Goal: Information Seeking & Learning: Learn about a topic

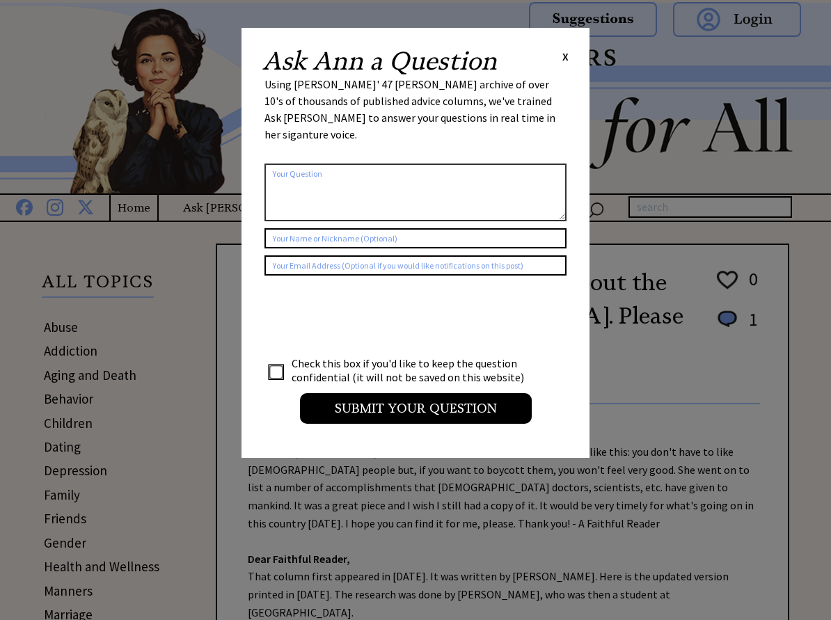
click at [561, 58] on div "Ask Ann a Question X" at bounding box center [415, 61] width 306 height 25
click at [565, 59] on span "X" at bounding box center [565, 56] width 6 height 14
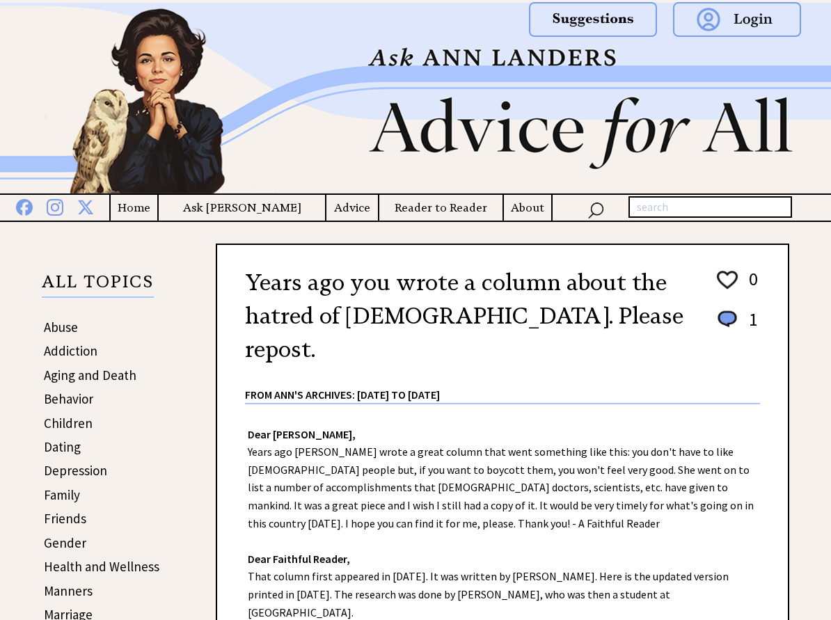
click at [67, 335] on link "Abuse" at bounding box center [61, 327] width 34 height 17
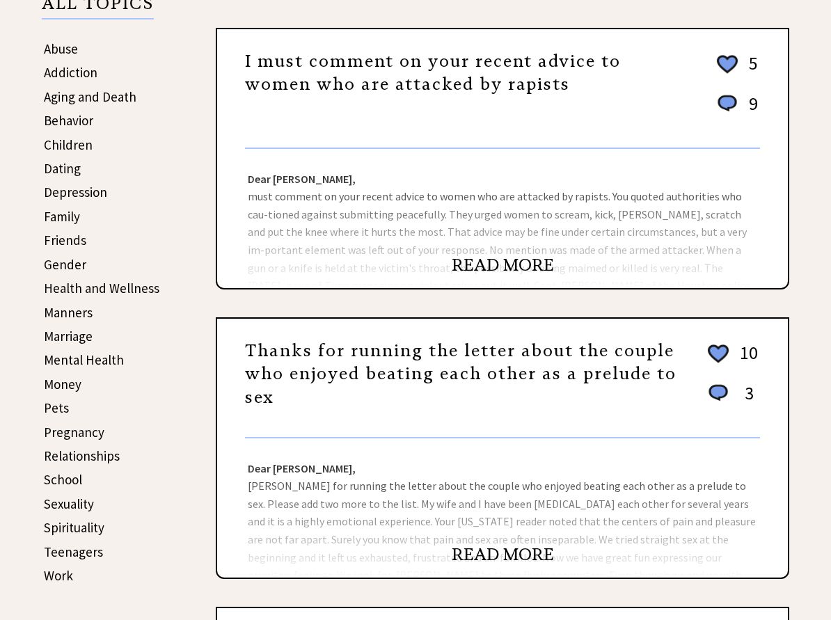
scroll to position [276, 0]
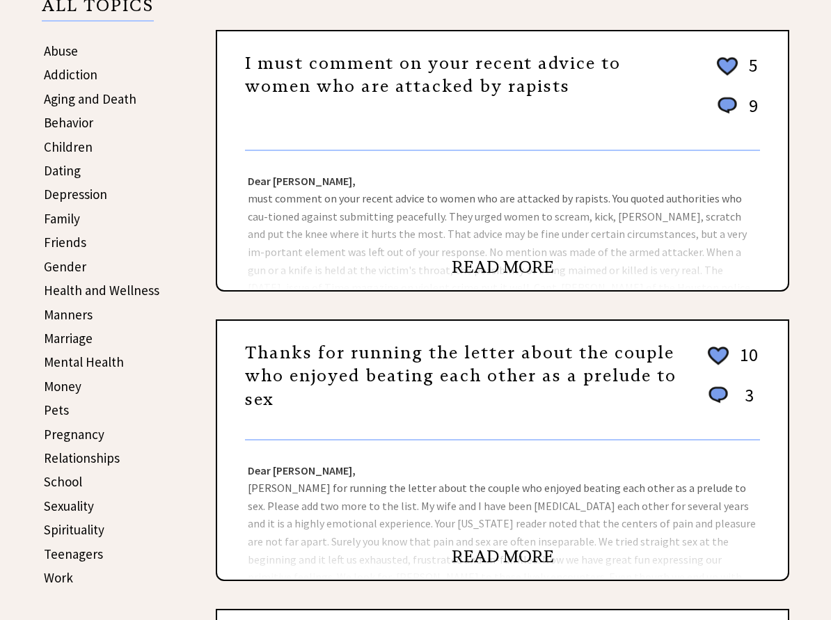
click at [493, 278] on link "READ MORE" at bounding box center [502, 267] width 102 height 21
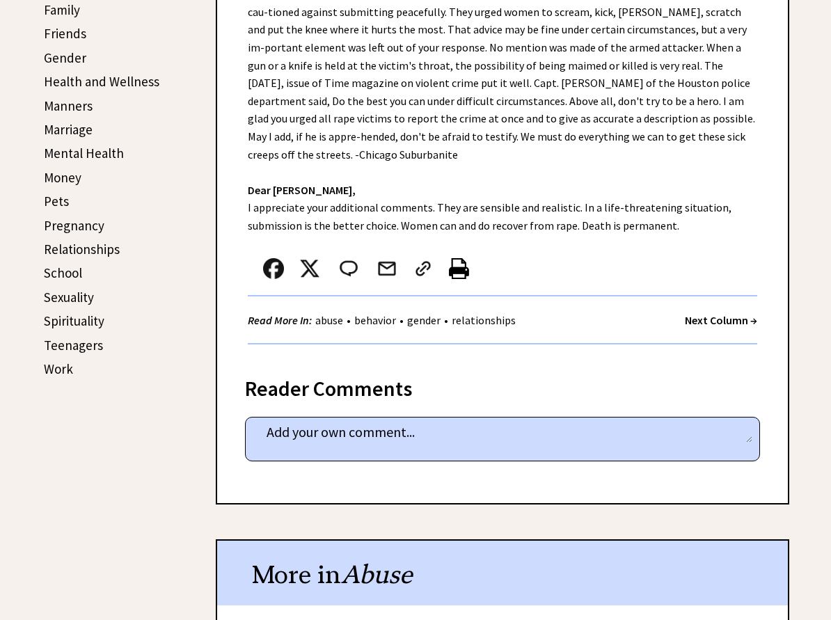
scroll to position [207, 0]
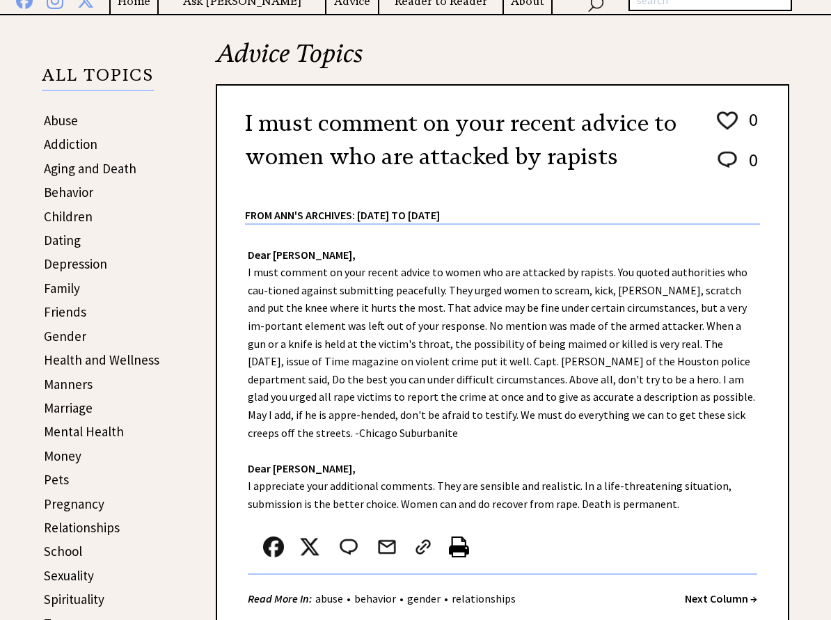
click at [76, 392] on link "Manners" at bounding box center [68, 384] width 49 height 17
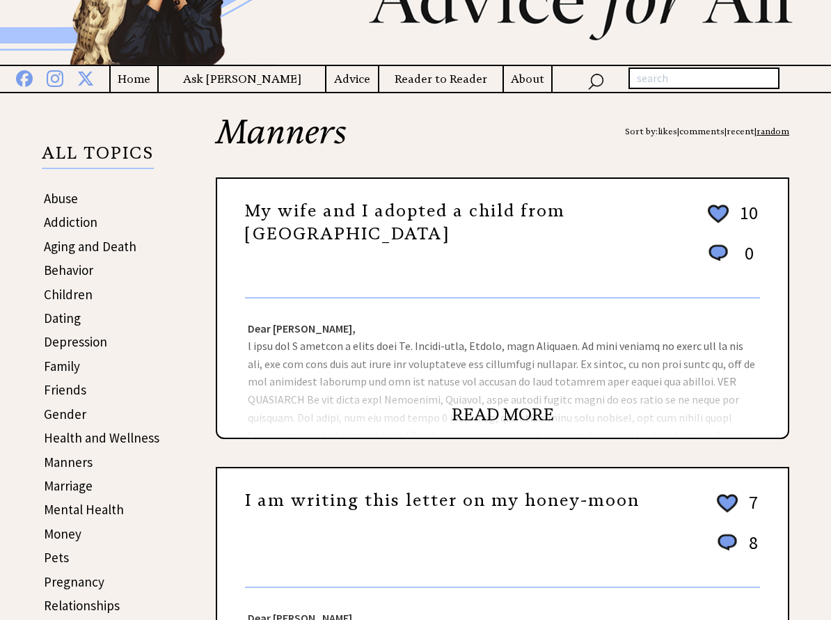
scroll to position [139, 0]
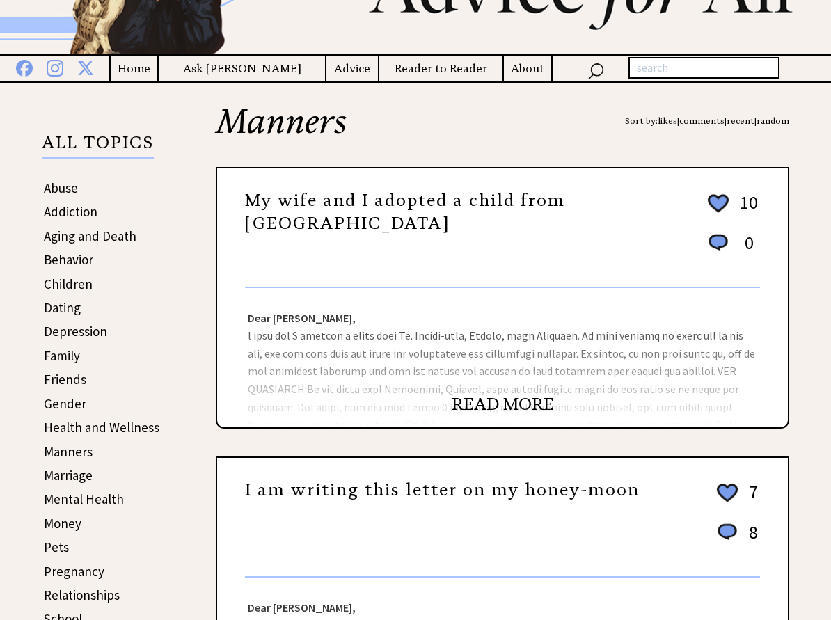
click at [494, 415] on link "READ MORE" at bounding box center [502, 404] width 102 height 21
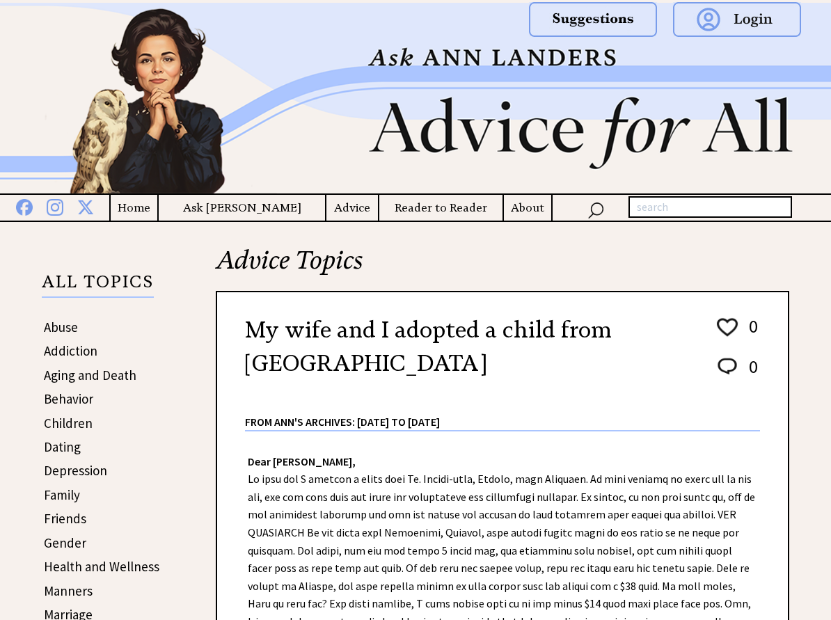
click at [88, 479] on link "Depression" at bounding box center [75, 470] width 63 height 17
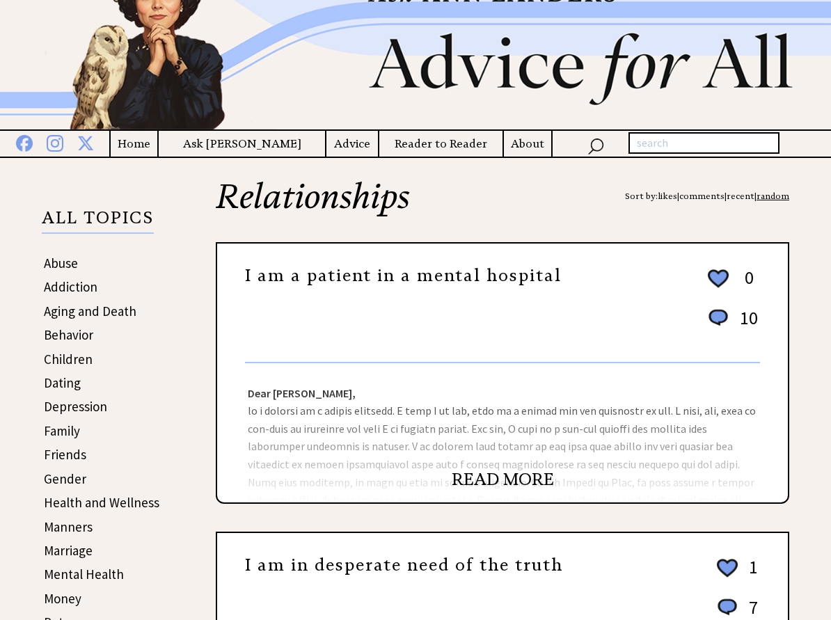
scroll to position [139, 0]
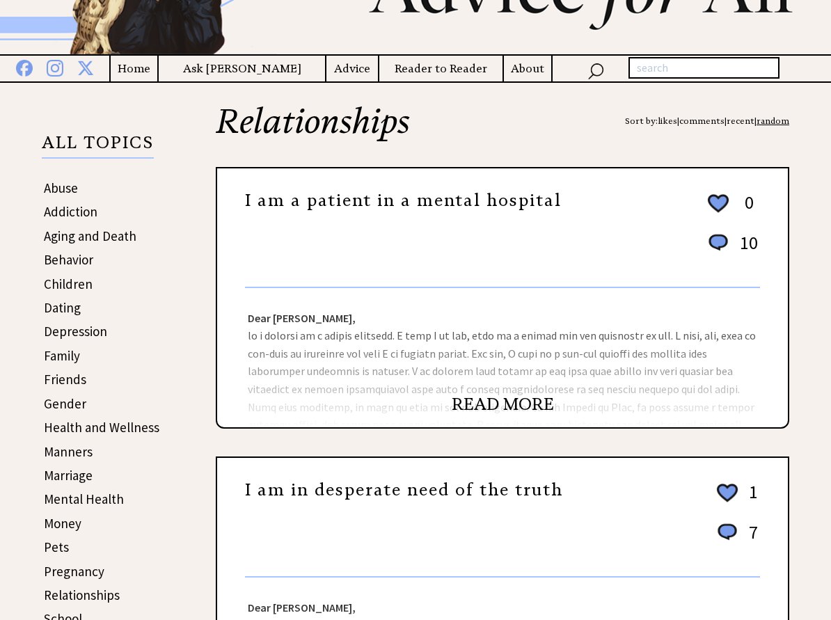
click at [493, 415] on link "READ MORE" at bounding box center [502, 404] width 102 height 21
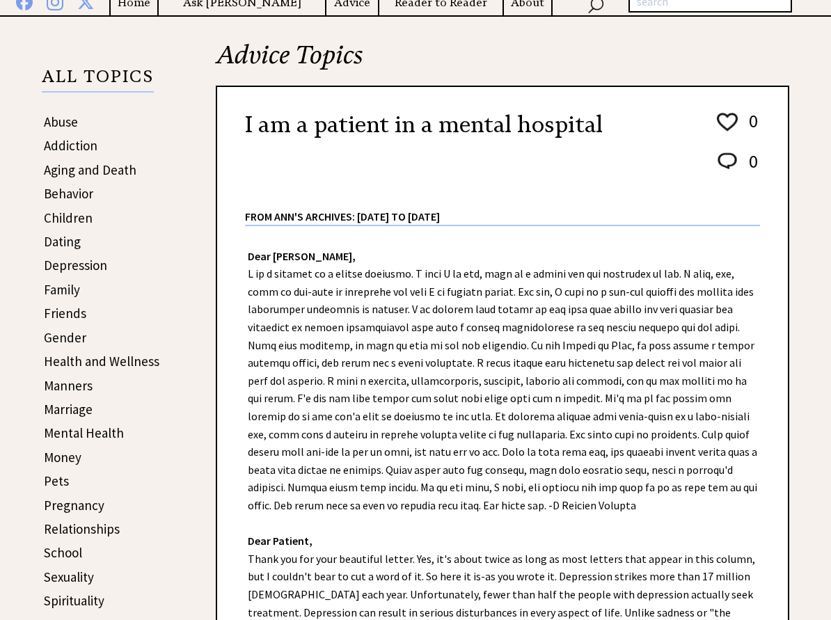
scroll to position [207, 0]
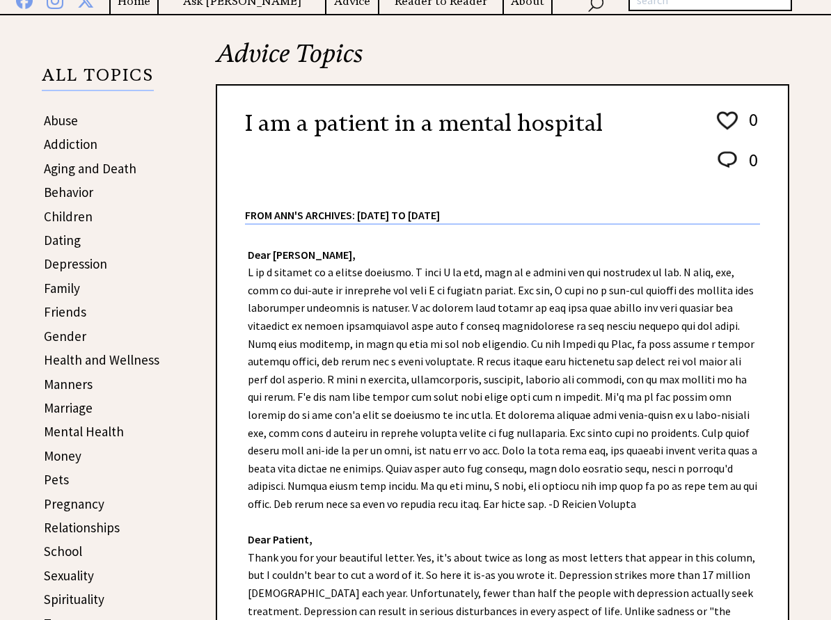
click at [109, 177] on link "Aging and Death" at bounding box center [90, 168] width 93 height 17
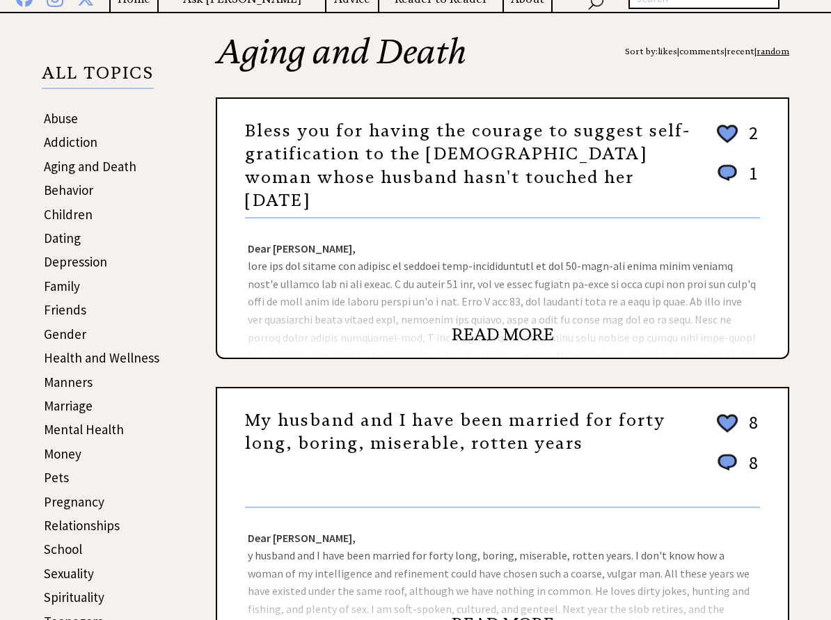
scroll to position [207, 0]
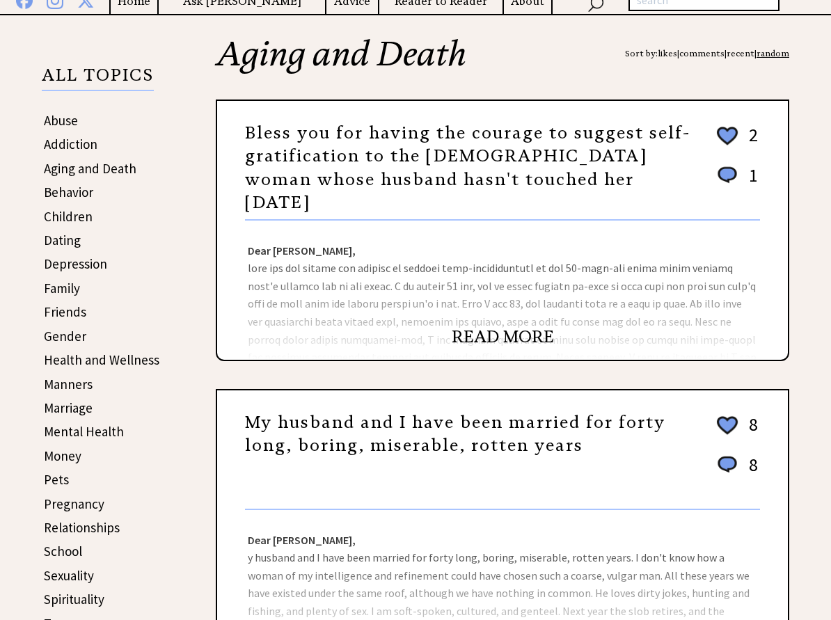
click at [482, 347] on link "READ MORE" at bounding box center [502, 336] width 102 height 21
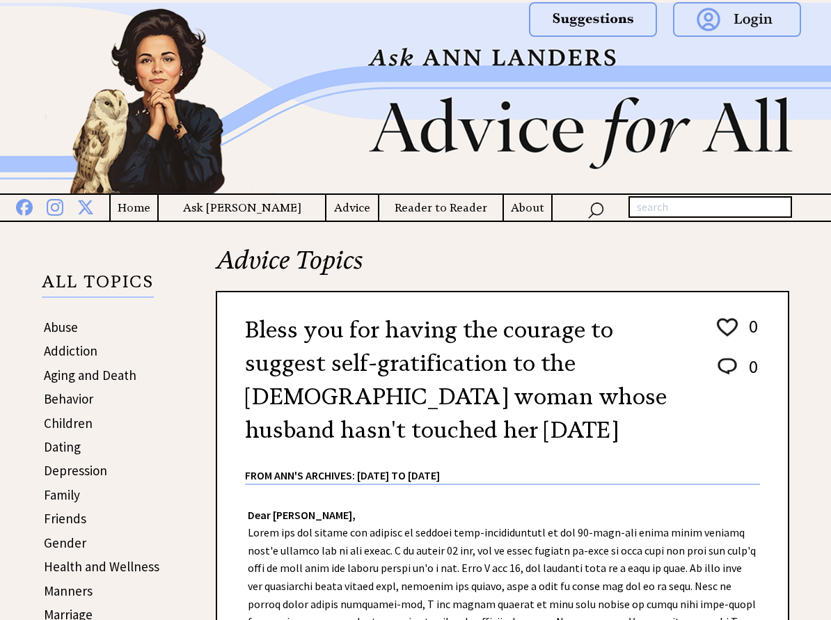
click at [66, 359] on link "Addiction" at bounding box center [71, 350] width 54 height 17
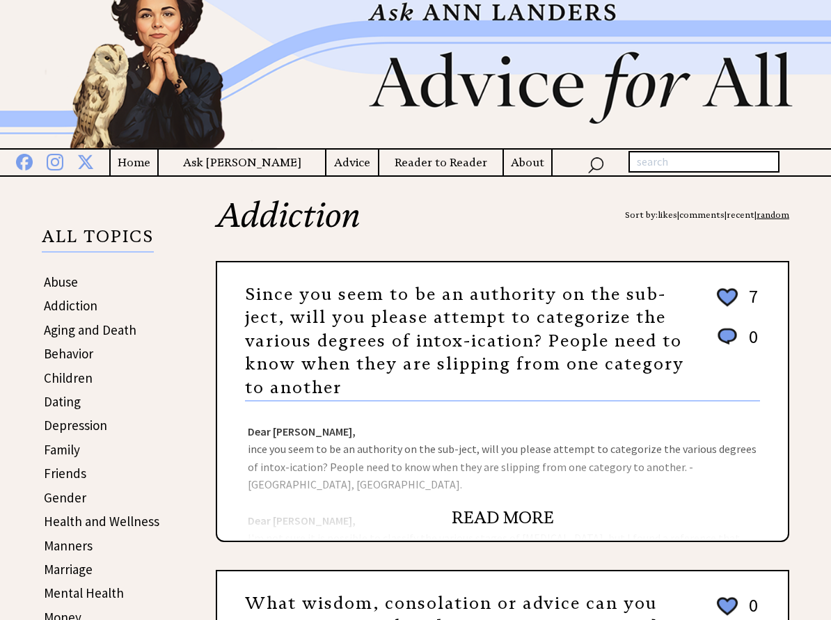
scroll to position [70, 0]
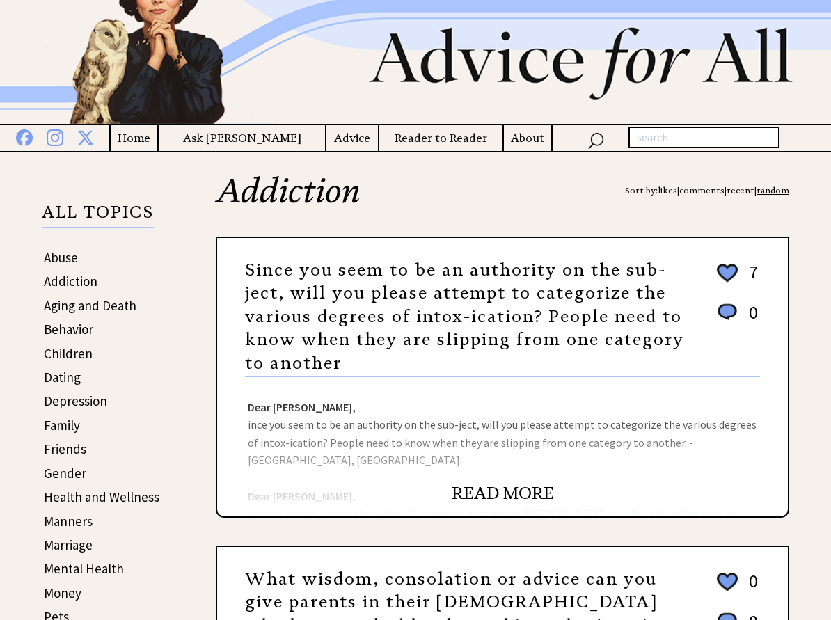
click at [509, 504] on link "READ MORE" at bounding box center [502, 493] width 102 height 21
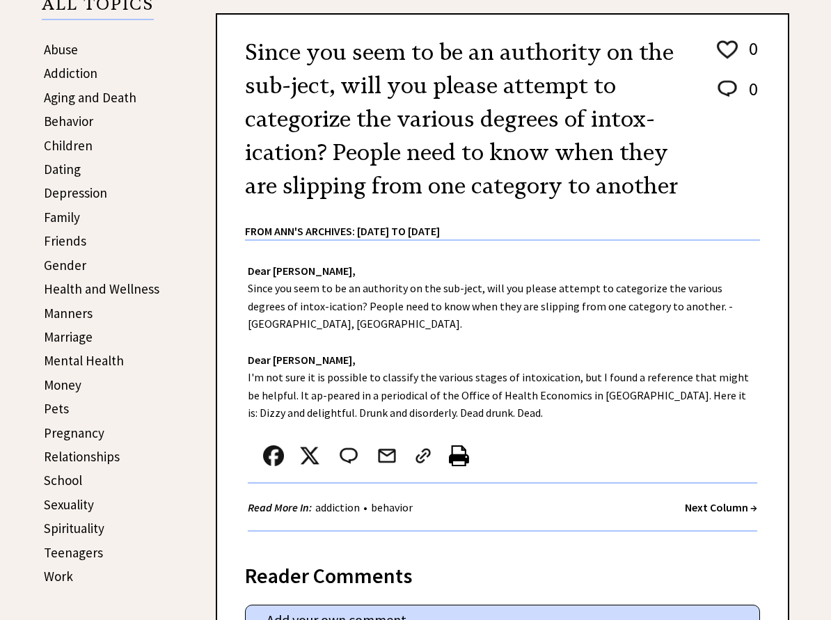
scroll to position [276, 0]
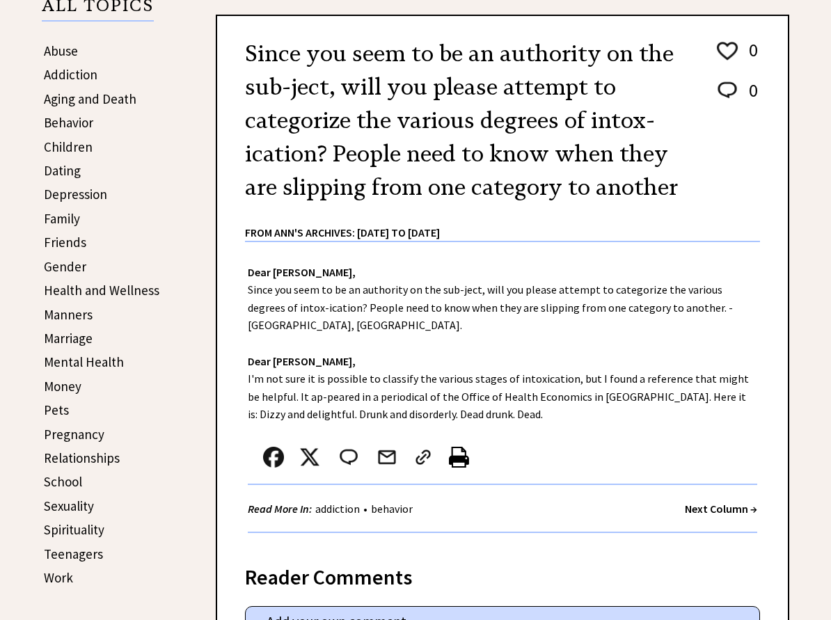
click at [83, 131] on link "Behavior" at bounding box center [68, 122] width 49 height 17
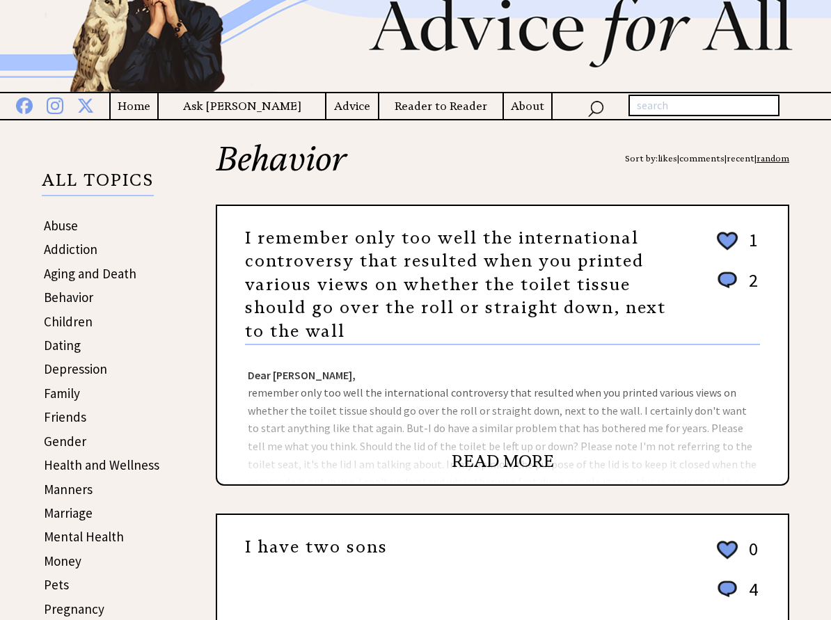
scroll to position [139, 0]
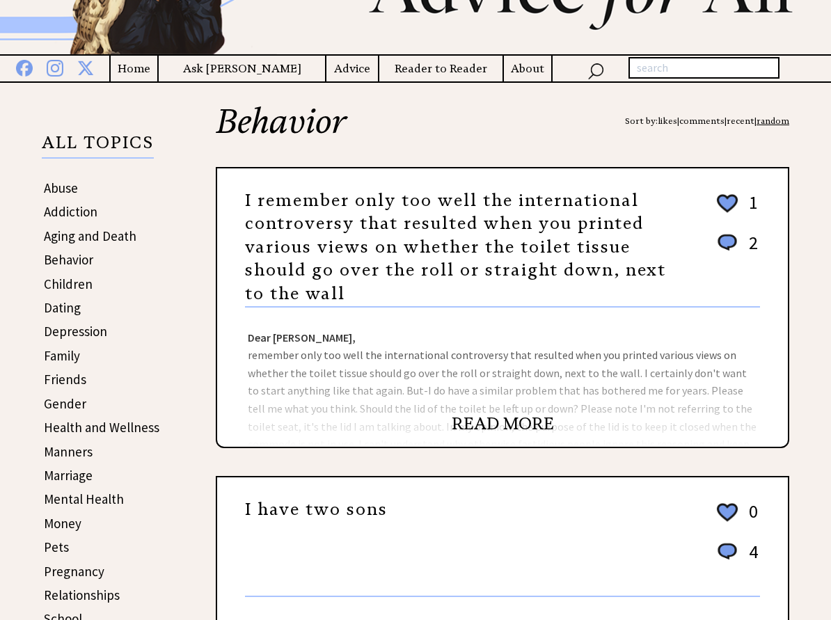
click at [500, 434] on link "READ MORE" at bounding box center [502, 423] width 102 height 21
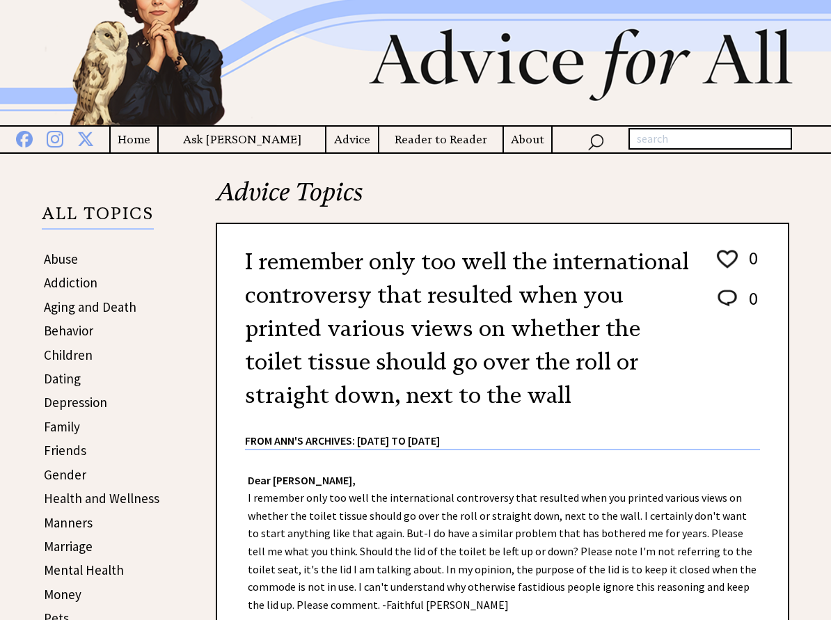
scroll to position [67, 0]
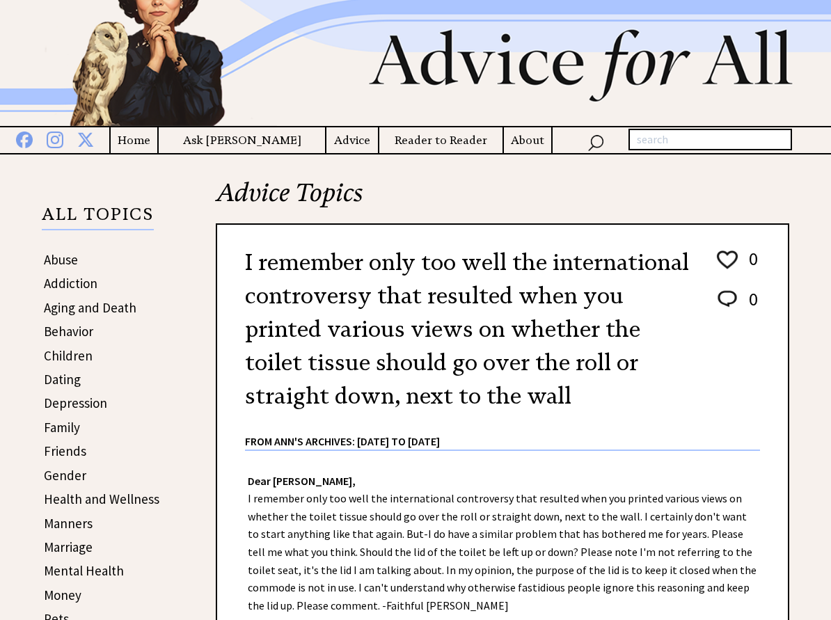
click at [63, 364] on link "Children" at bounding box center [68, 355] width 49 height 17
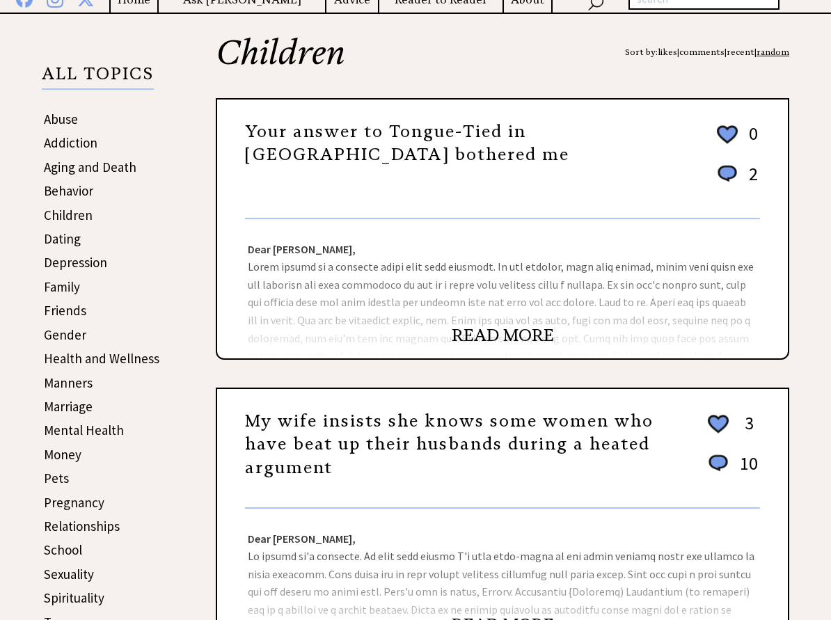
scroll to position [207, 0]
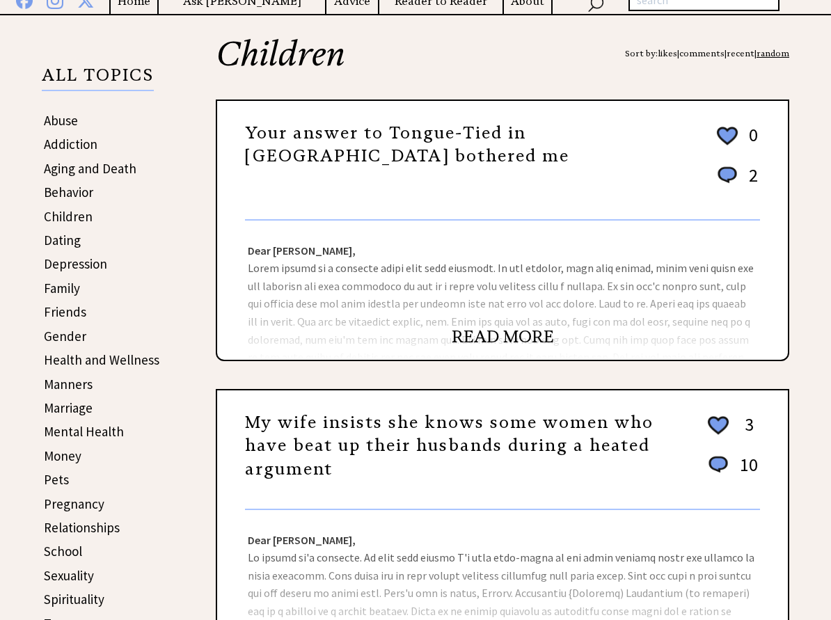
click at [490, 347] on link "READ MORE" at bounding box center [502, 336] width 102 height 21
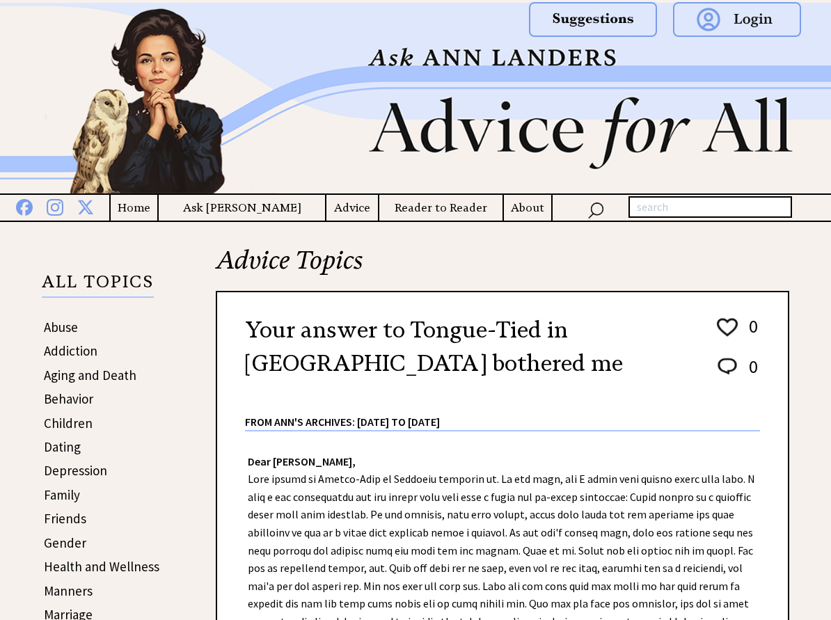
click at [58, 455] on link "Dating" at bounding box center [62, 446] width 37 height 17
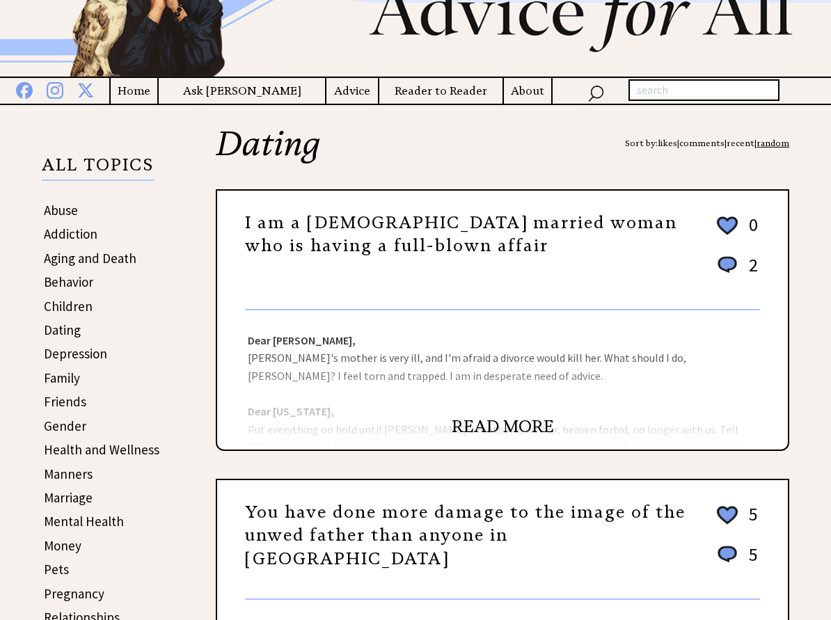
scroll to position [139, 0]
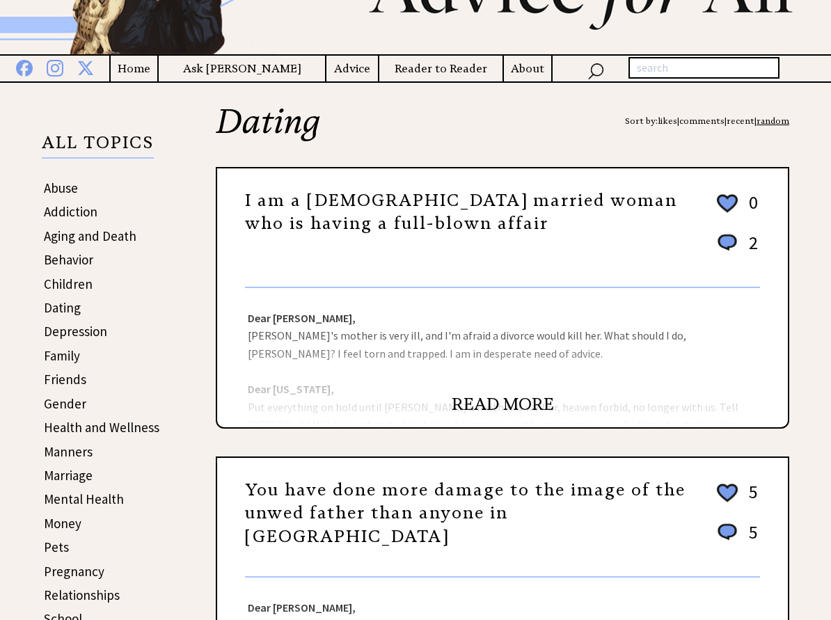
click at [493, 415] on link "READ MORE" at bounding box center [502, 404] width 102 height 21
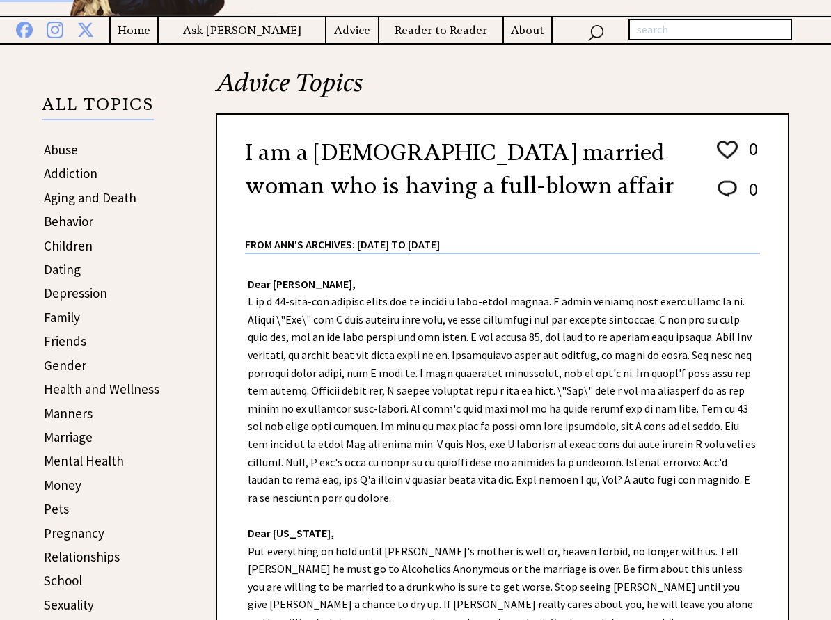
scroll to position [209, 0]
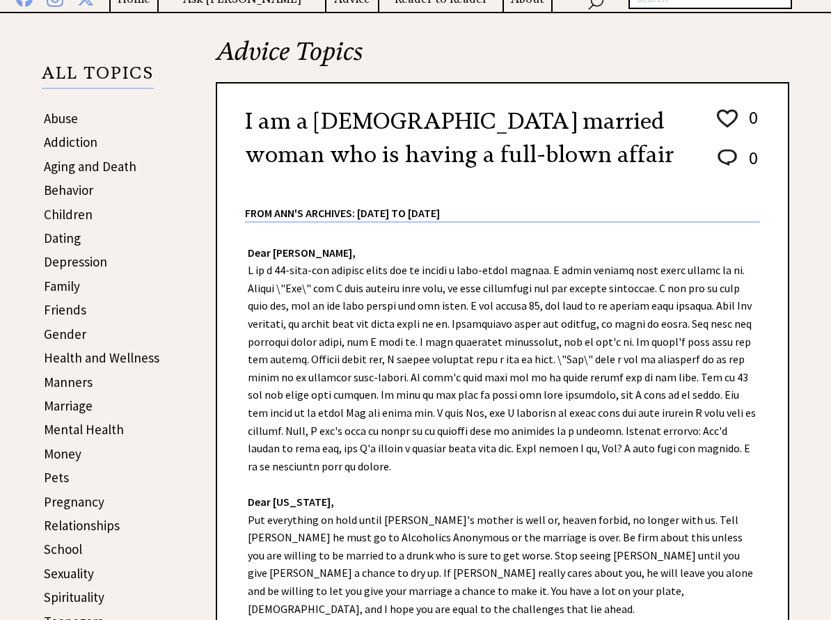
click at [63, 318] on link "Friends" at bounding box center [65, 309] width 42 height 17
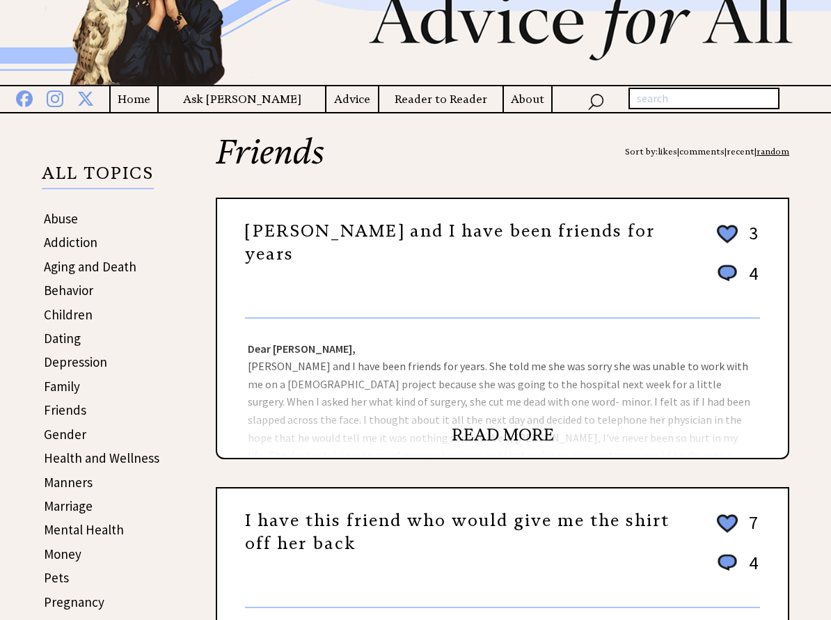
scroll to position [139, 0]
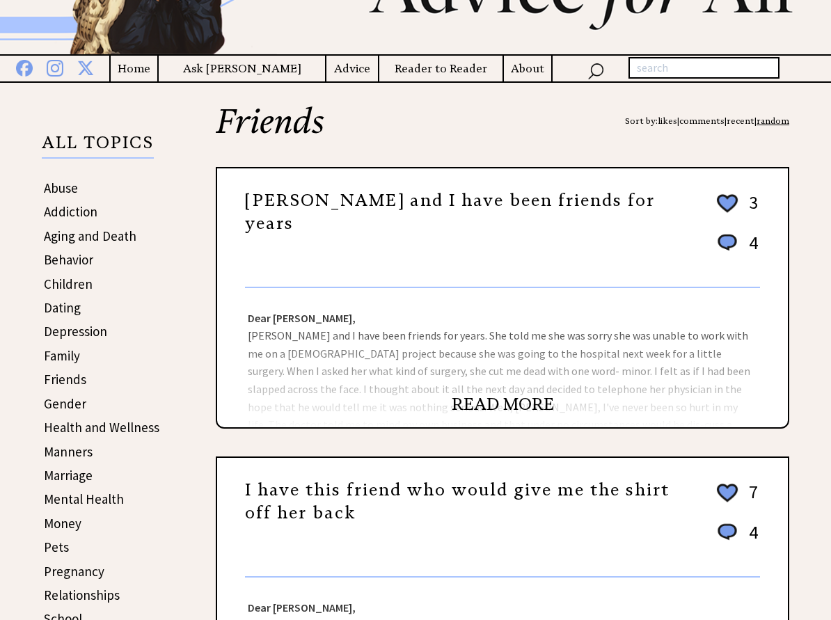
click at [495, 415] on link "READ MORE" at bounding box center [502, 404] width 102 height 21
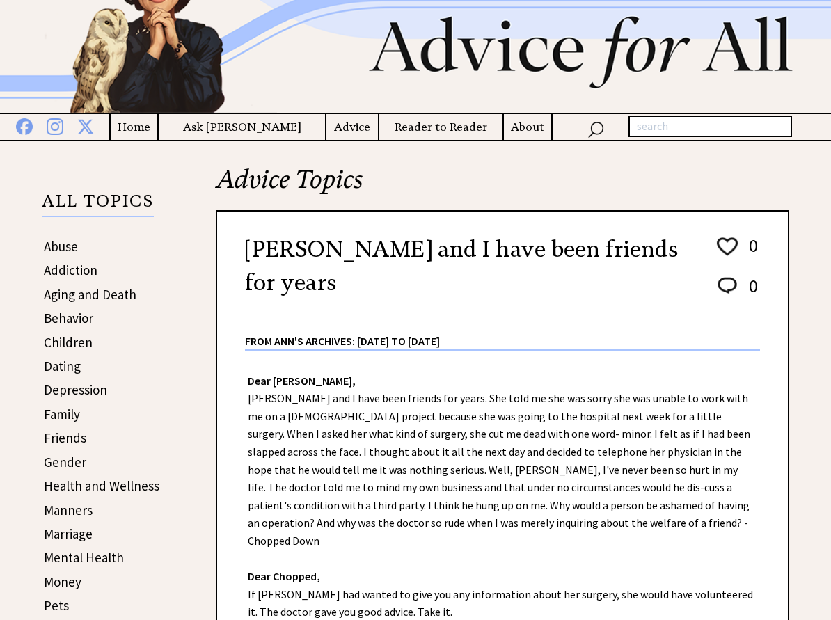
scroll to position [209, 0]
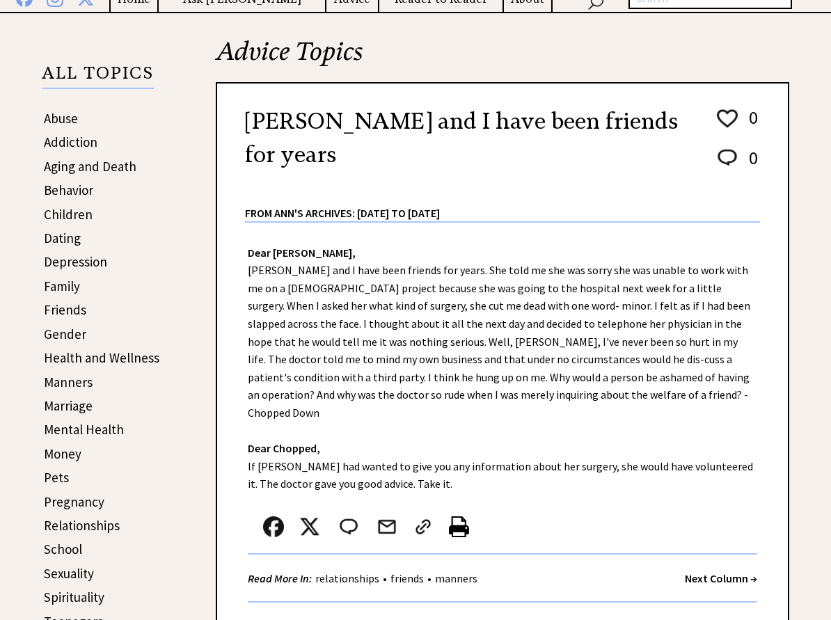
click at [58, 294] on link "Family" at bounding box center [62, 286] width 36 height 17
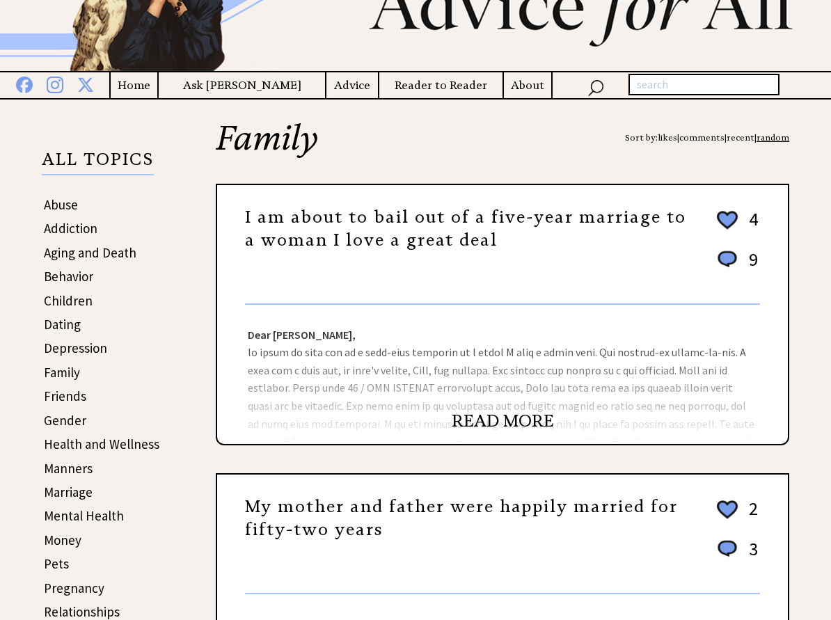
scroll to position [139, 0]
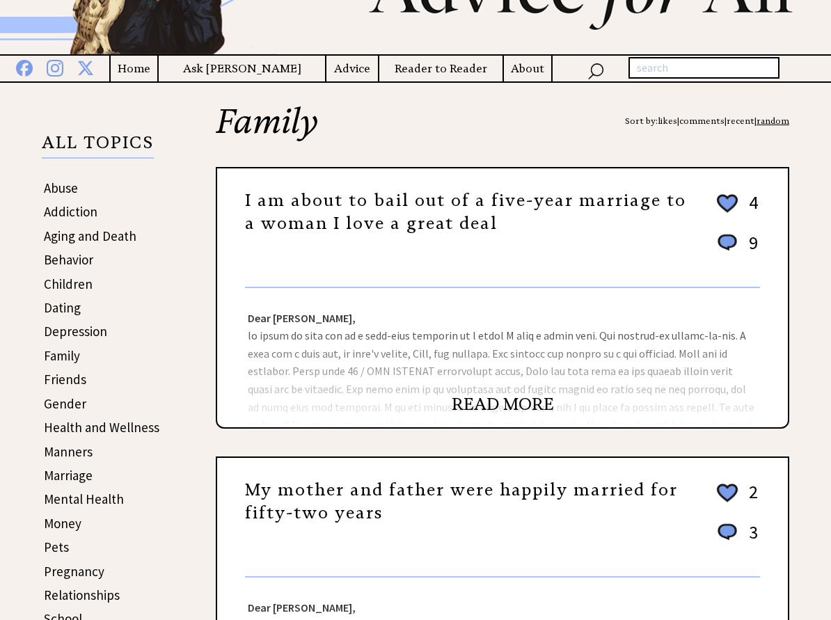
click at [493, 415] on link "READ MORE" at bounding box center [502, 404] width 102 height 21
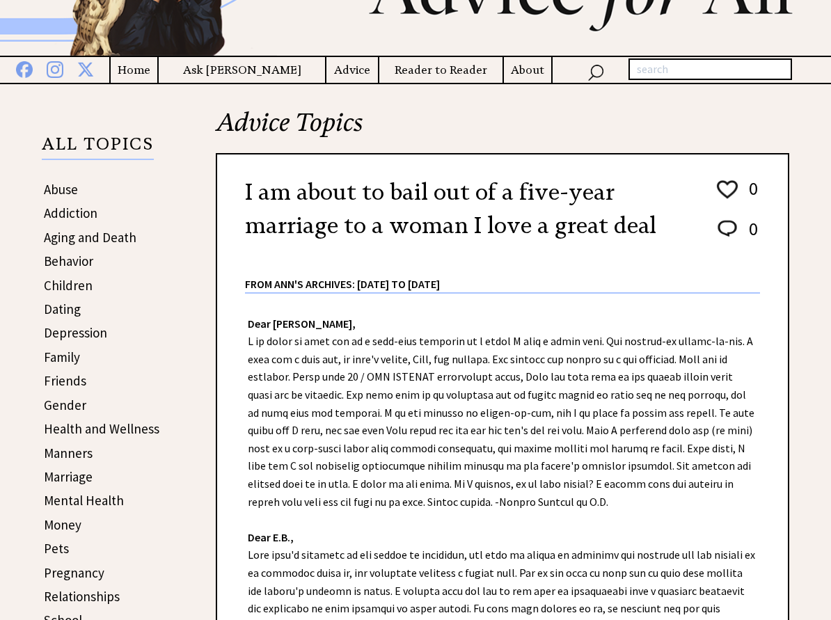
scroll to position [137, 0]
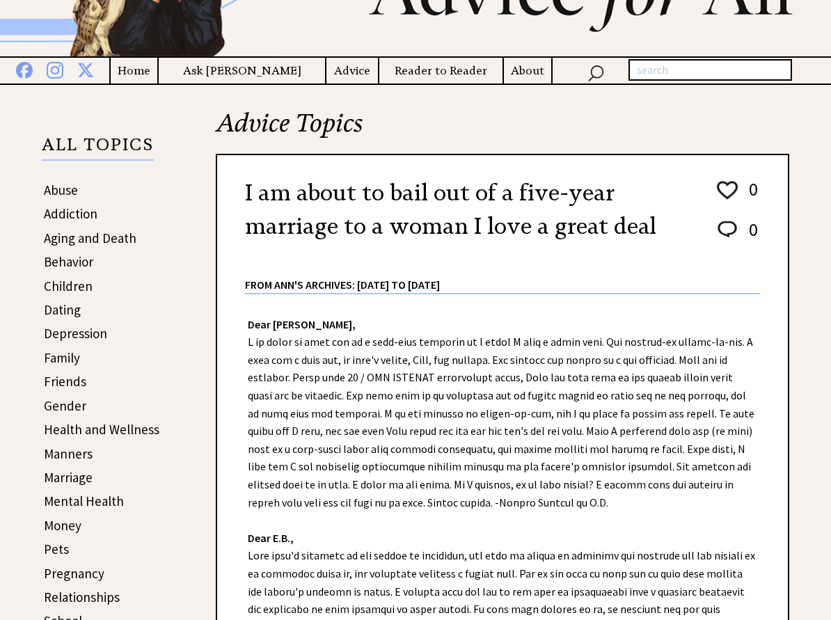
click at [77, 414] on link "Gender" at bounding box center [65, 405] width 42 height 17
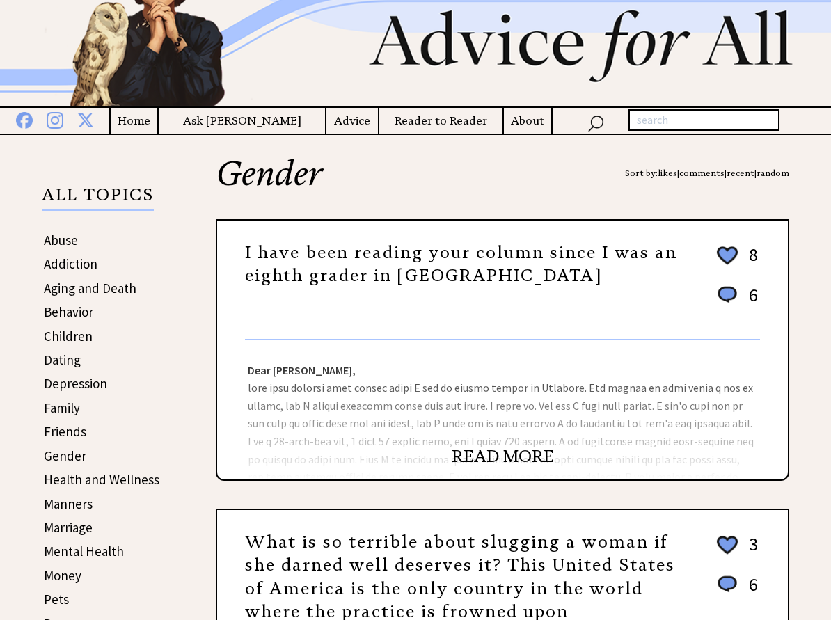
scroll to position [139, 0]
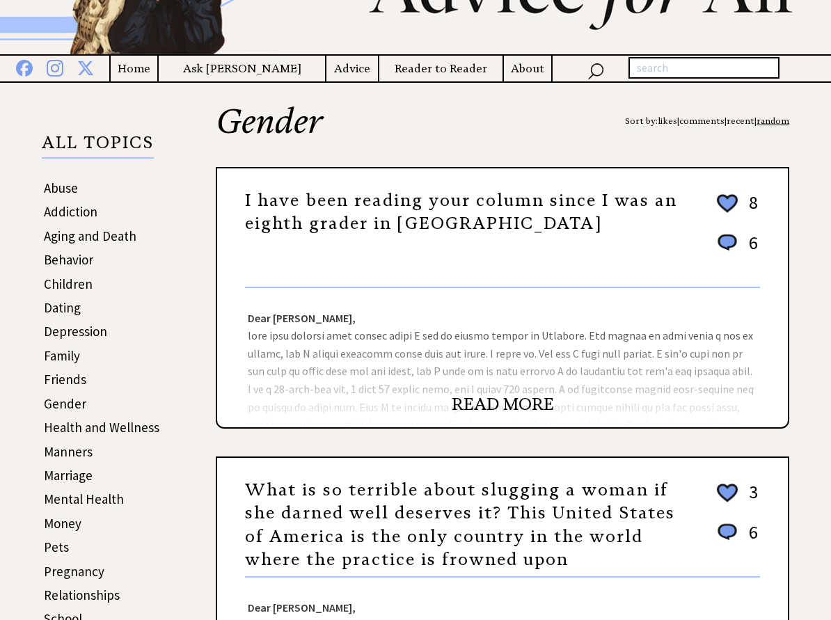
click at [493, 415] on link "READ MORE" at bounding box center [502, 404] width 102 height 21
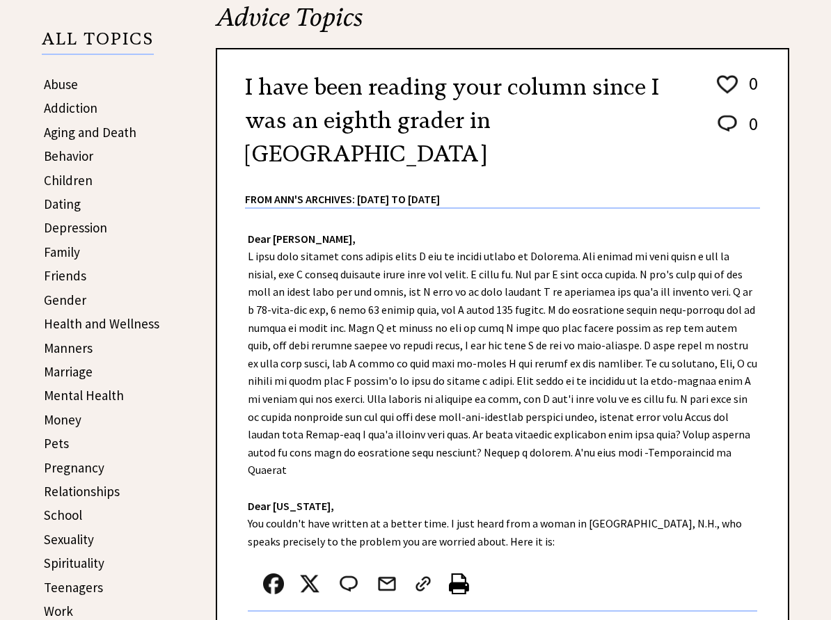
scroll to position [137, 0]
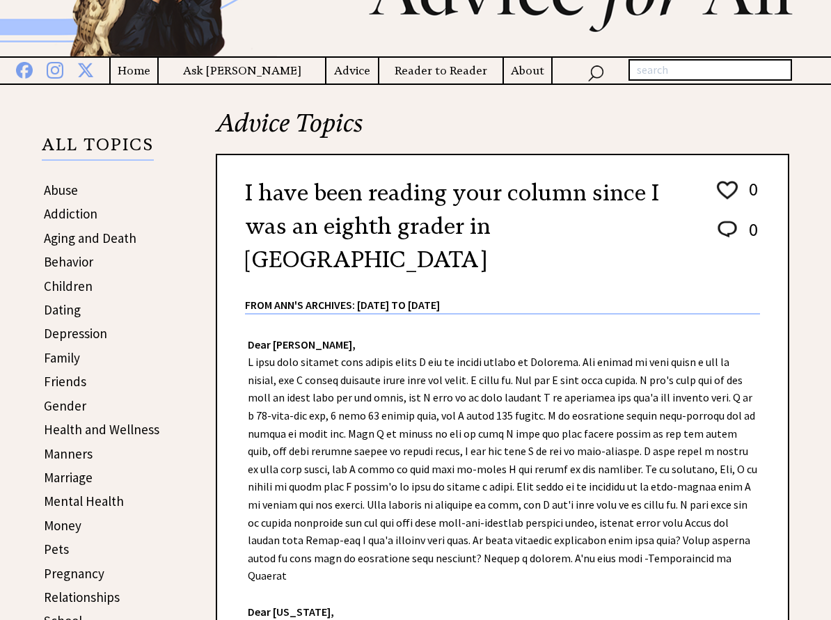
click at [72, 414] on link "Gender" at bounding box center [65, 405] width 42 height 17
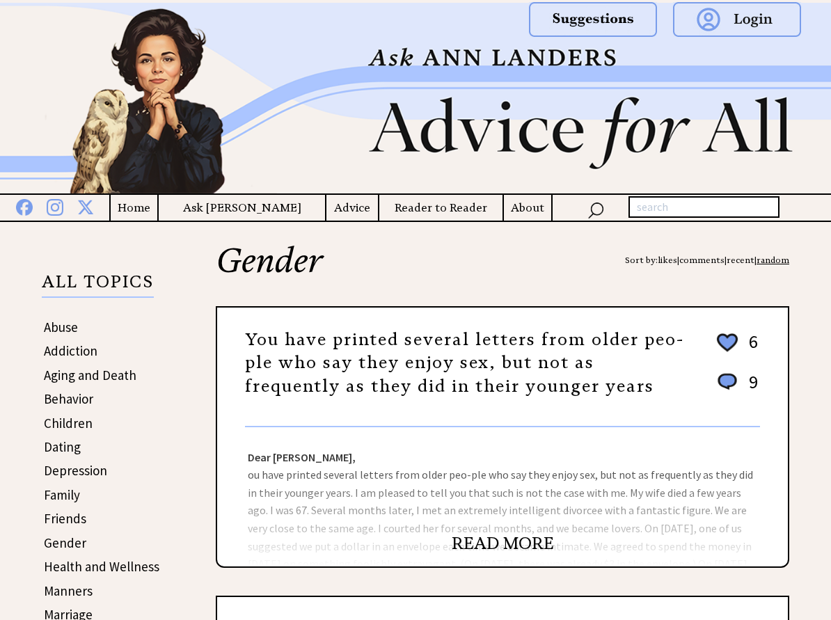
click at [70, 551] on link "Gender" at bounding box center [65, 542] width 42 height 17
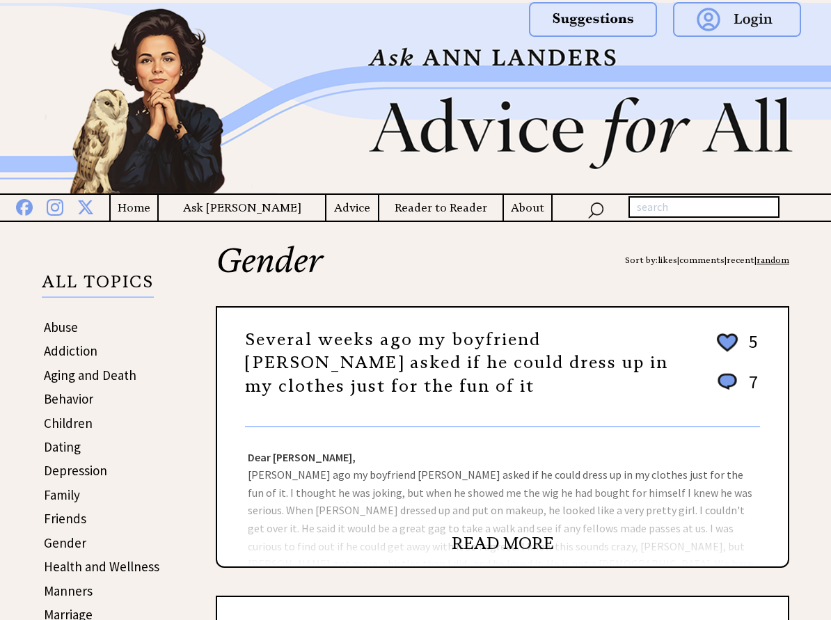
click at [70, 335] on link "Abuse" at bounding box center [61, 327] width 34 height 17
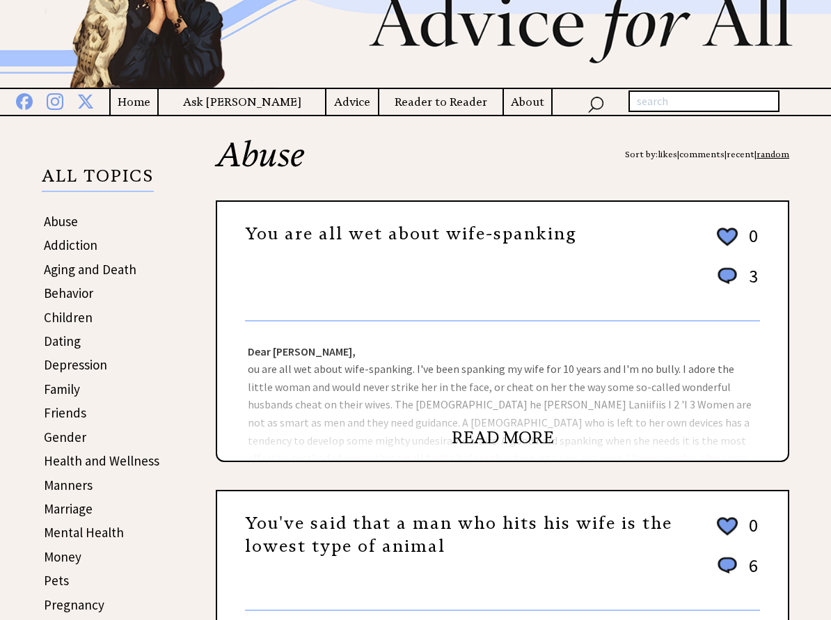
scroll to position [139, 0]
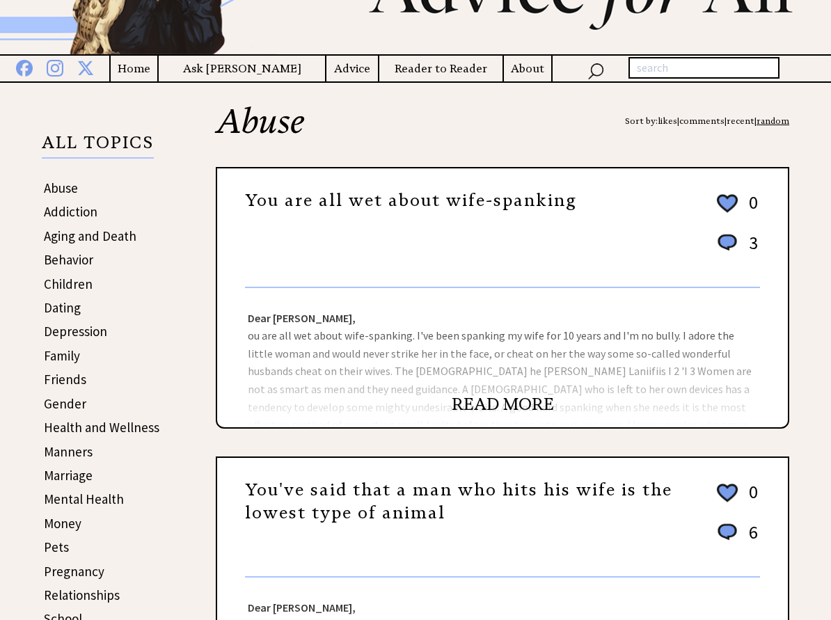
click at [488, 415] on link "READ MORE" at bounding box center [502, 404] width 102 height 21
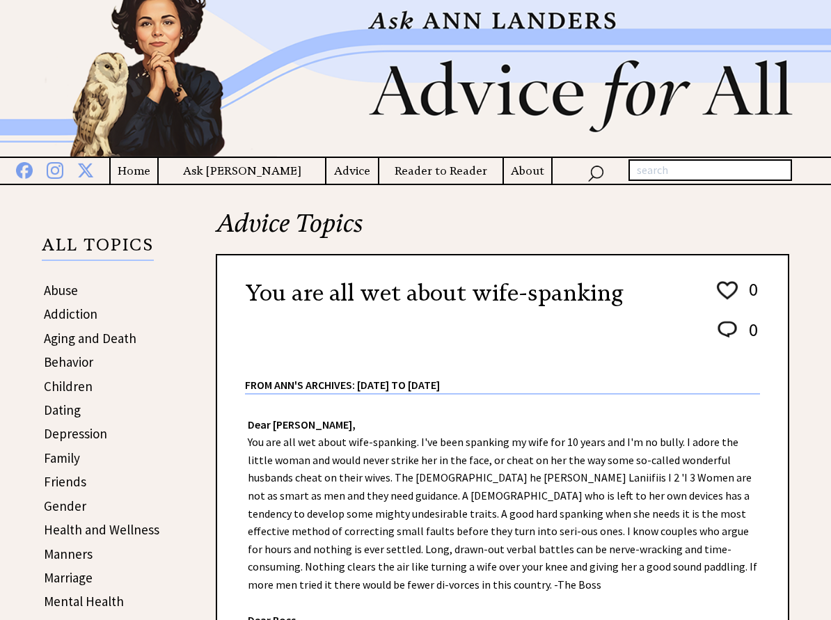
scroll to position [70, 0]
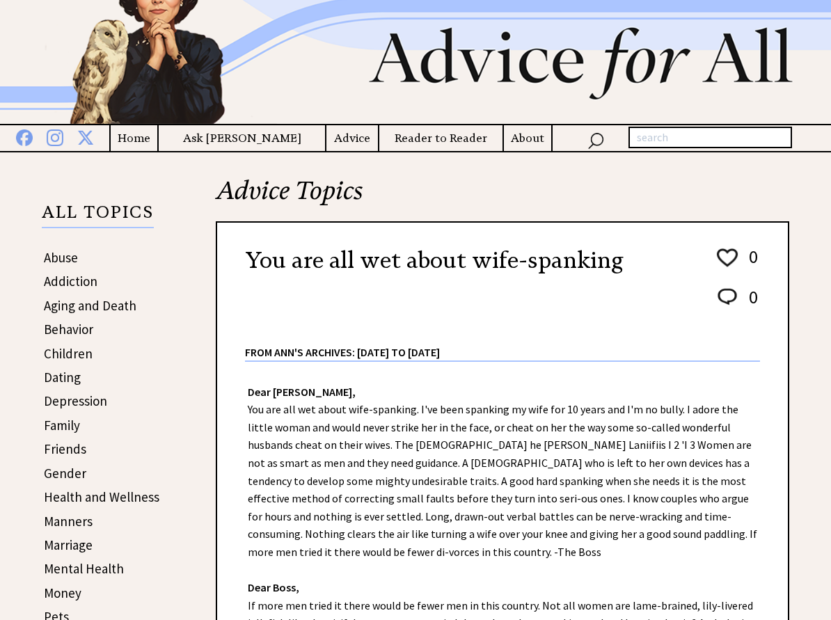
click at [63, 266] on link "Abuse" at bounding box center [61, 257] width 34 height 17
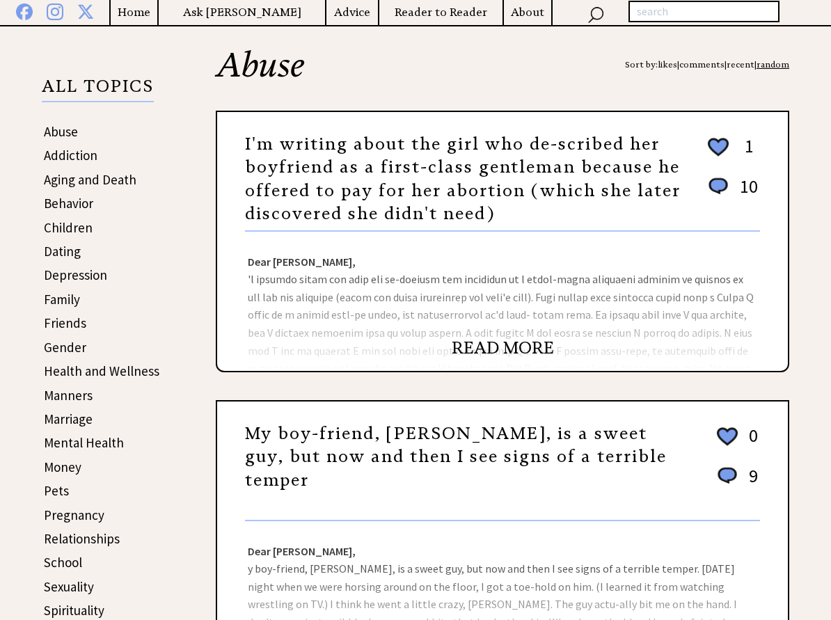
scroll to position [209, 0]
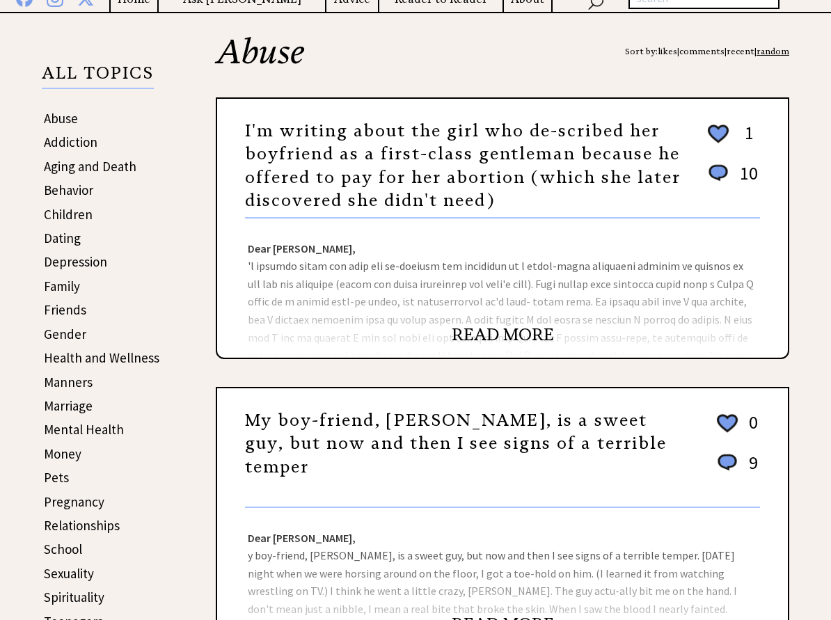
click at [502, 345] on link "READ MORE" at bounding box center [502, 334] width 102 height 21
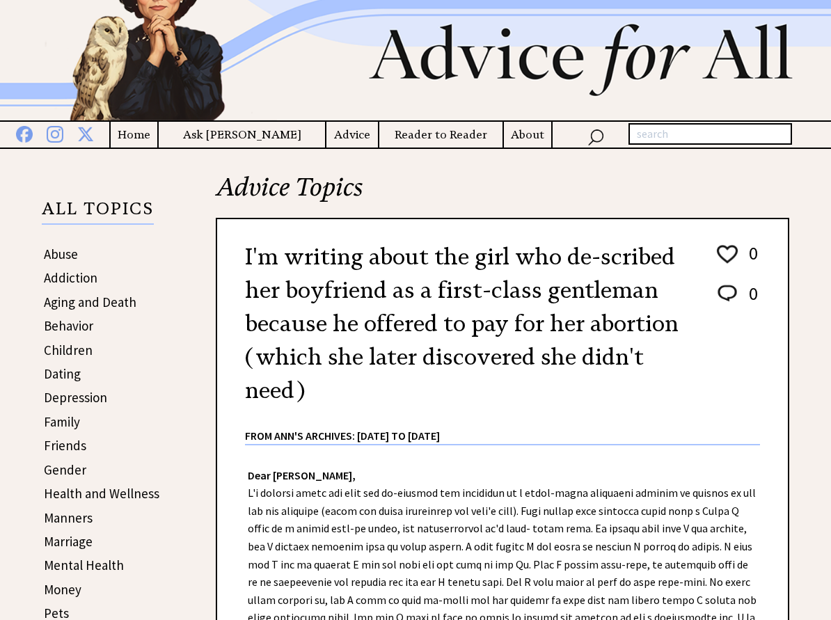
scroll to position [70, 0]
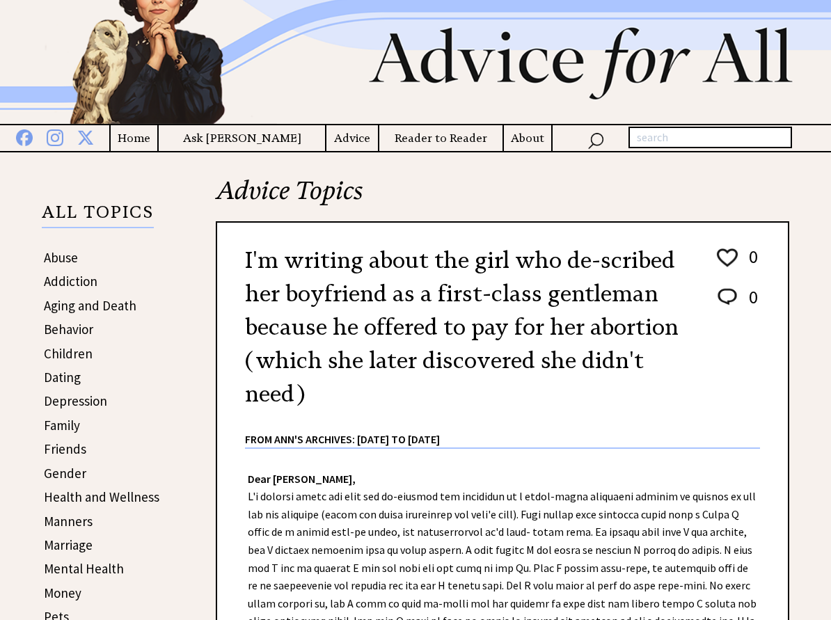
click at [58, 266] on link "Abuse" at bounding box center [61, 257] width 34 height 17
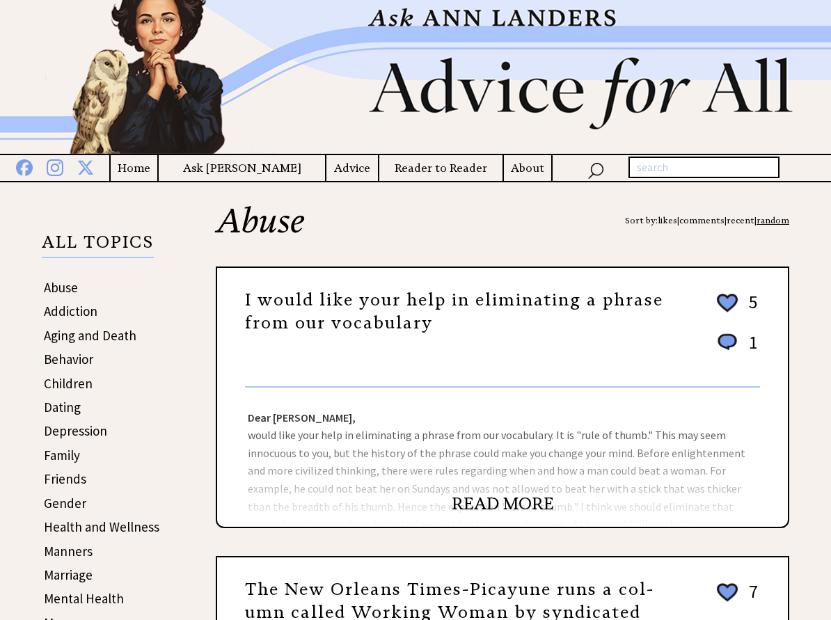
scroll to position [139, 0]
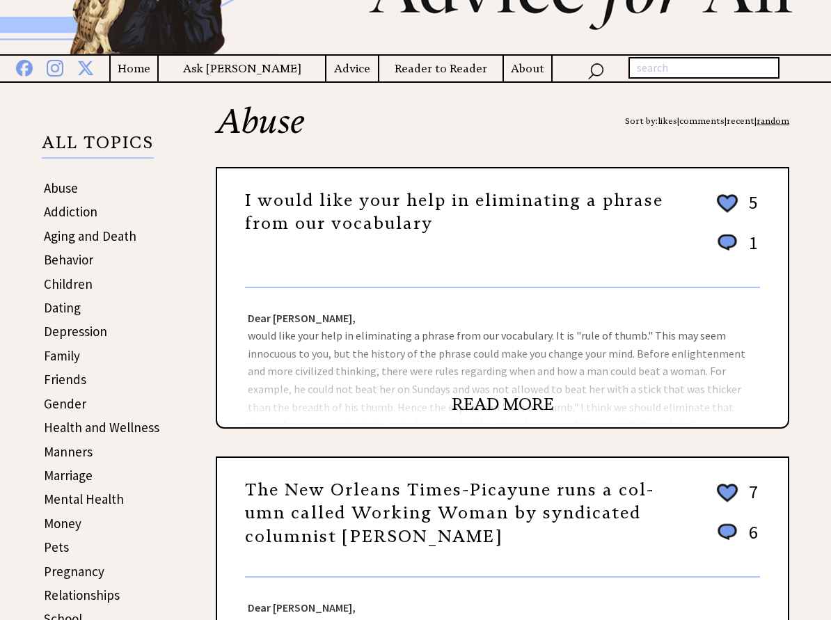
click at [509, 415] on link "READ MORE" at bounding box center [502, 404] width 102 height 21
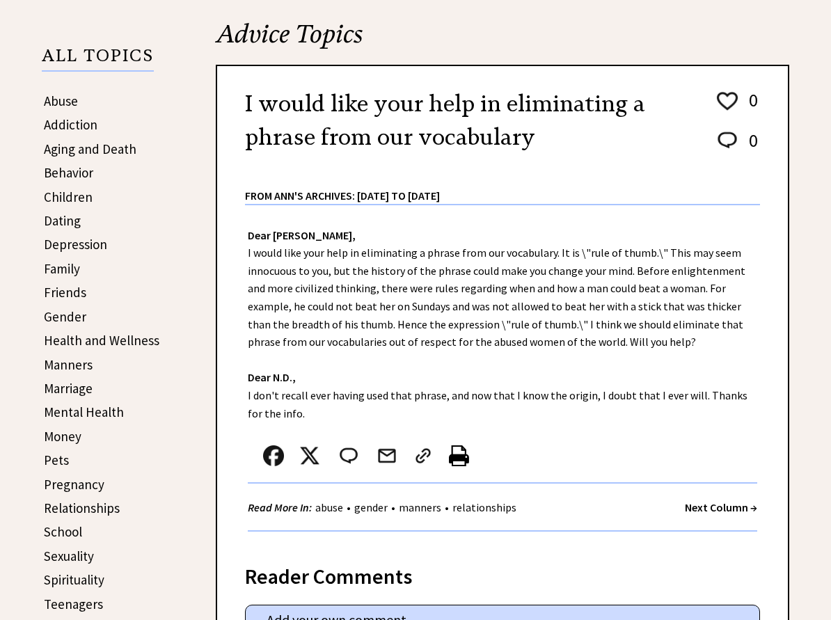
scroll to position [139, 0]
